Goal: Transaction & Acquisition: Purchase product/service

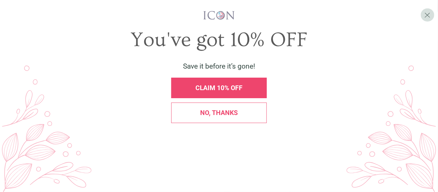
click at [428, 13] on span "X" at bounding box center [427, 14] width 6 height 9
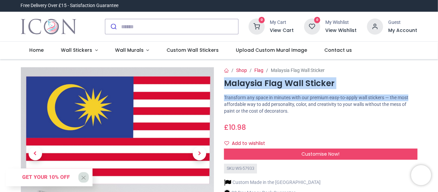
drag, startPoint x: 436, startPoint y: 72, endPoint x: 436, endPoint y: 91, distance: 18.8
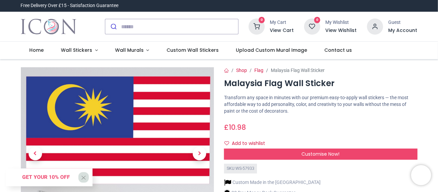
click at [380, 113] on p "Transform any space in minutes with our premium easy-to-apply wall stickers — t…" at bounding box center [320, 104] width 193 height 20
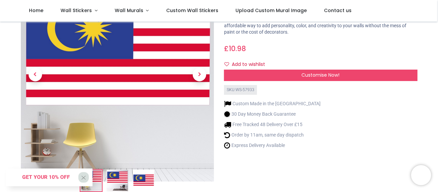
scroll to position [86, 0]
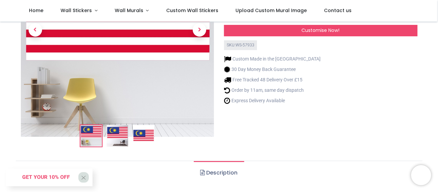
click at [124, 137] on img at bounding box center [118, 136] width 22 height 22
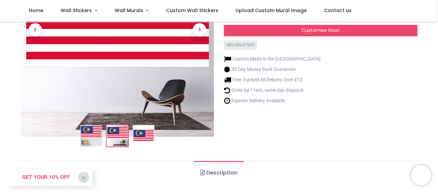
click at [142, 137] on img at bounding box center [144, 136] width 22 height 22
